Goal: Information Seeking & Learning: Learn about a topic

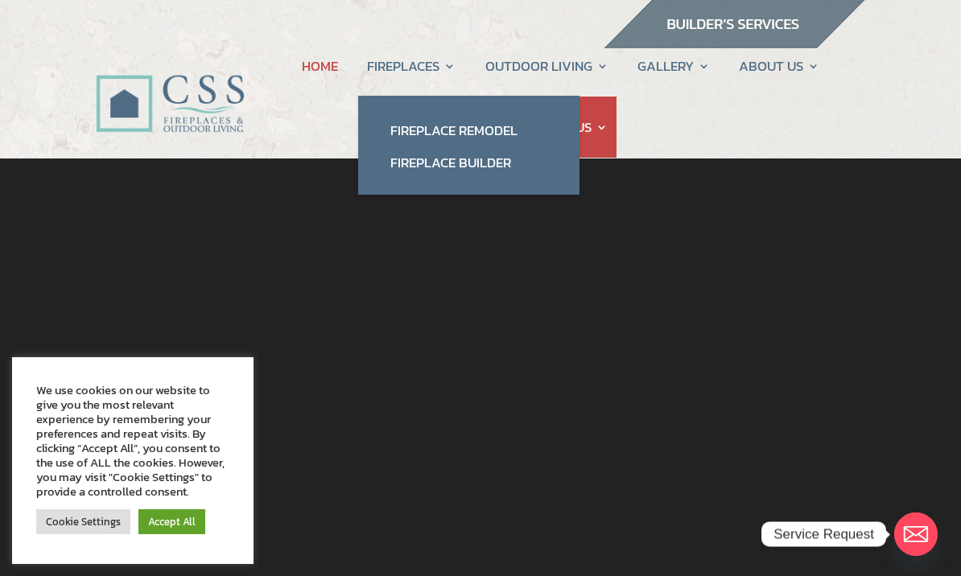
click at [497, 135] on link "Fireplace Remodel" at bounding box center [468, 130] width 189 height 32
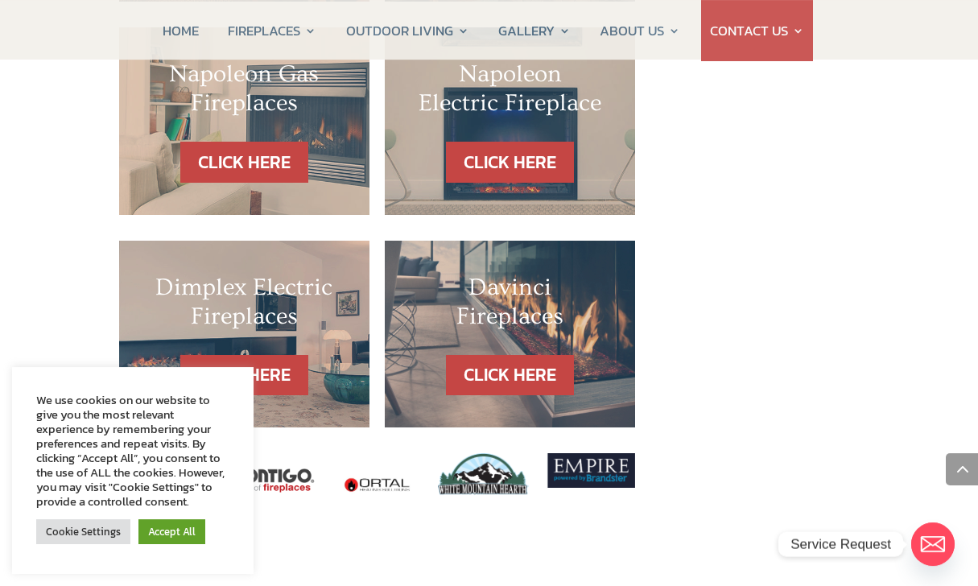
scroll to position [1680, 0]
click at [543, 355] on link "CLICK HERE" at bounding box center [510, 375] width 128 height 41
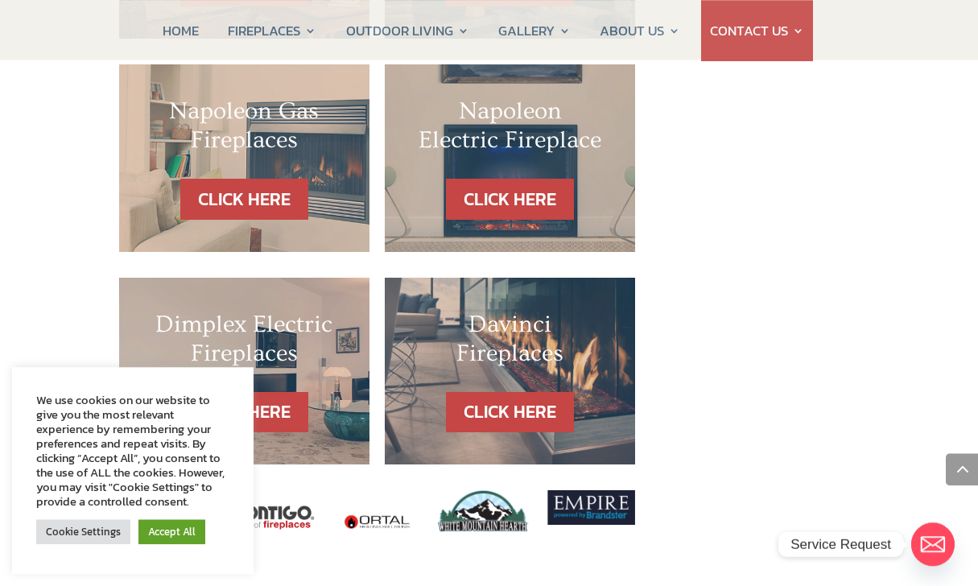
scroll to position [1642, 0]
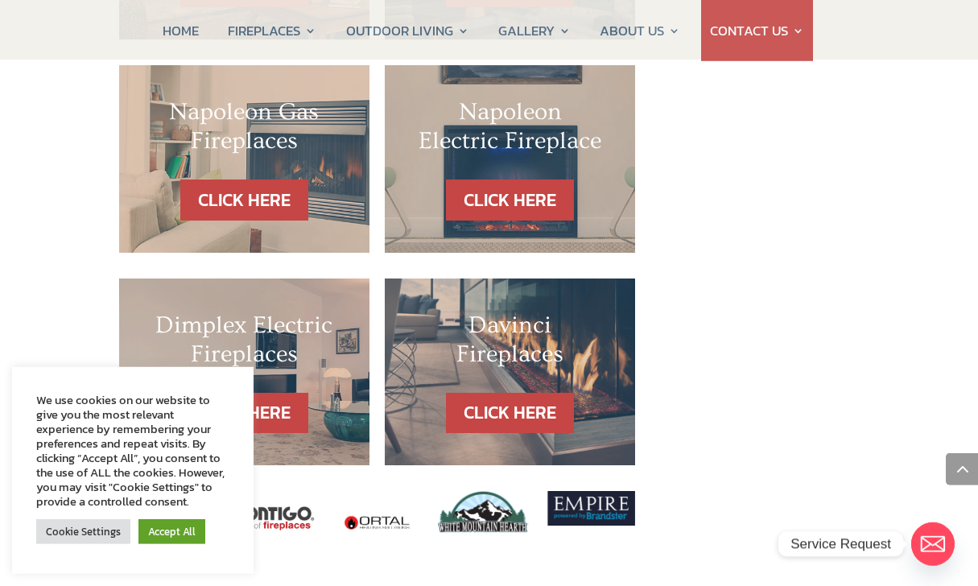
click at [319, 311] on h2 "Dimplex Electric Fireplaces" at bounding box center [244, 344] width 186 height 66
click at [274, 393] on link "CLICK HERE" at bounding box center [244, 413] width 128 height 41
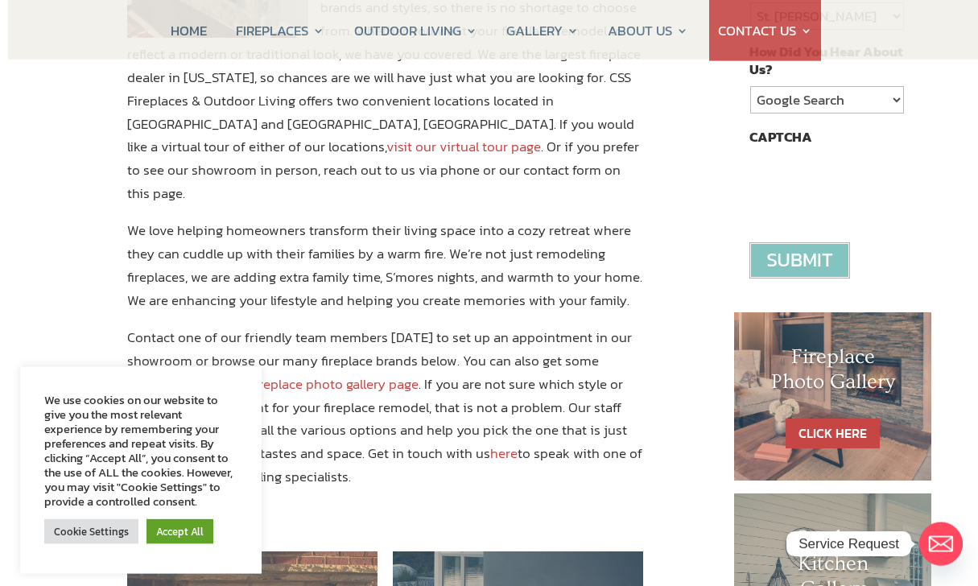
scroll to position [0, 0]
